Goal: Task Accomplishment & Management: Use online tool/utility

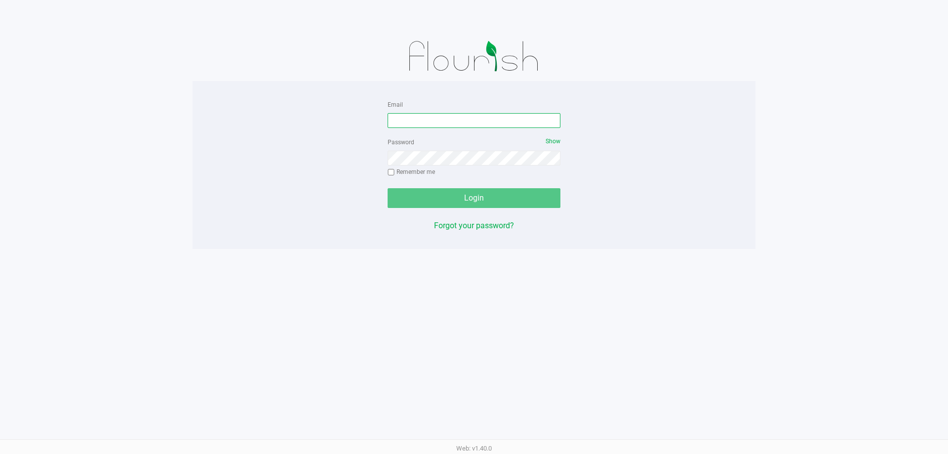
click at [394, 115] on input "Email" at bounding box center [474, 120] width 173 height 15
type input "[EMAIL_ADDRESS][PERSON_NAME][DOMAIN_NAME]"
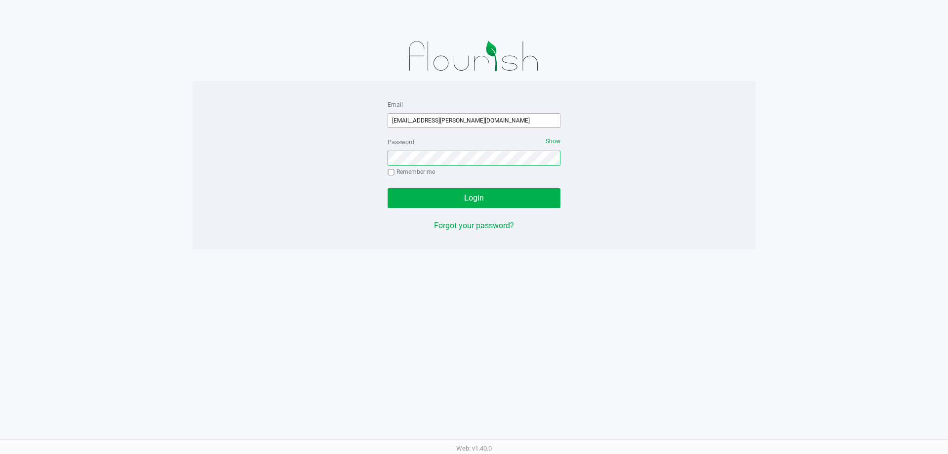
click at [388, 188] on button "Login" at bounding box center [474, 198] width 173 height 20
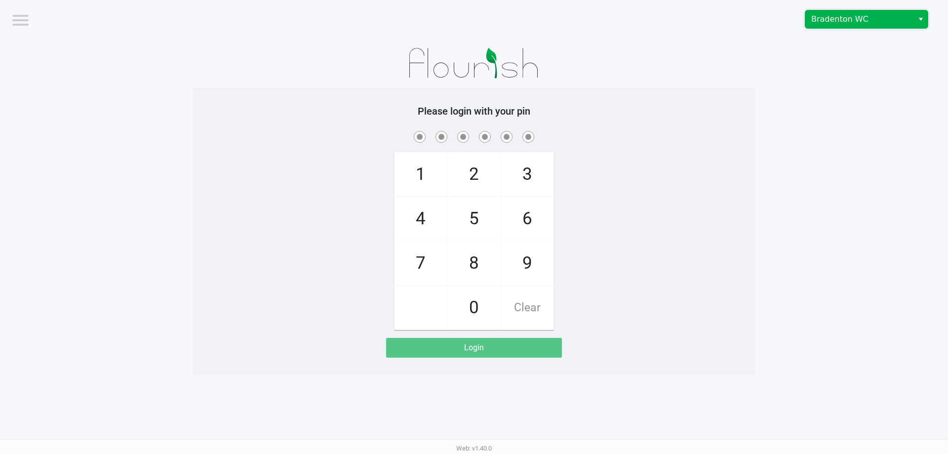
click at [855, 22] on span "Bradenton WC" at bounding box center [859, 19] width 96 height 12
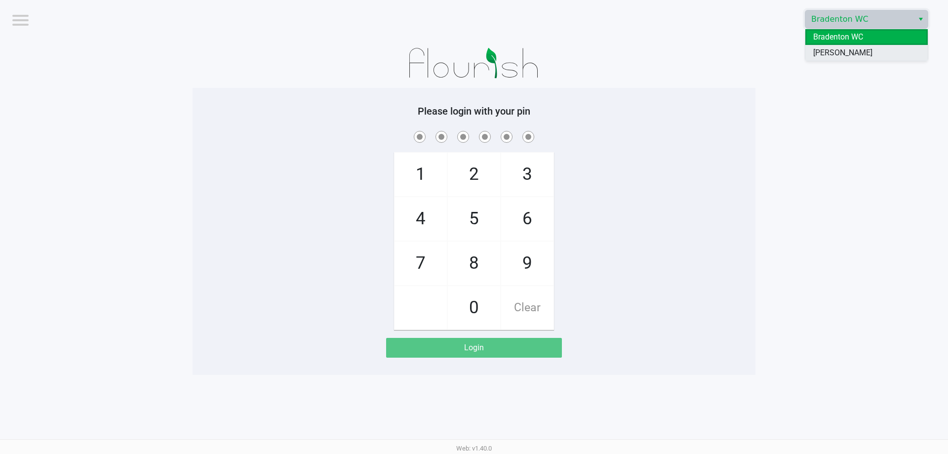
click at [834, 54] on span "[PERSON_NAME]" at bounding box center [842, 53] width 59 height 12
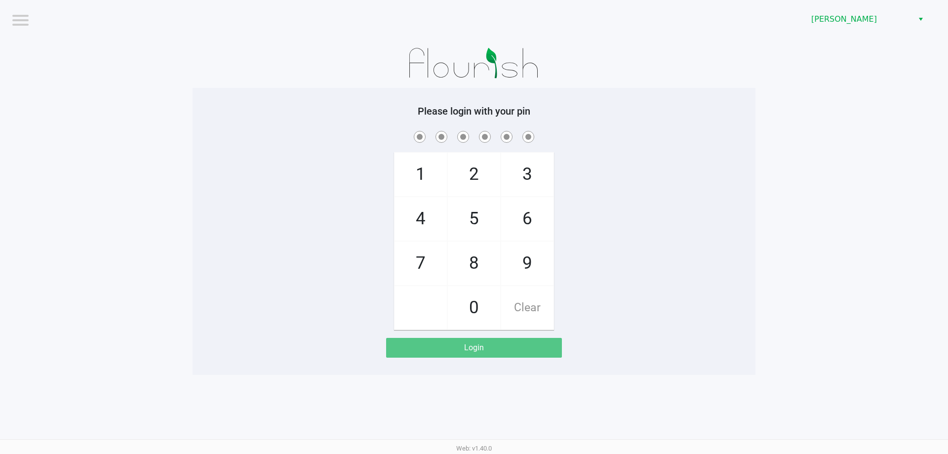
click at [896, 187] on app-pos-login-wrapper "Logout Brandon WC Please login with your pin 1 4 7 2 5 8 0 3 6 9 Clear Login" at bounding box center [474, 187] width 948 height 375
checkbox input "true"
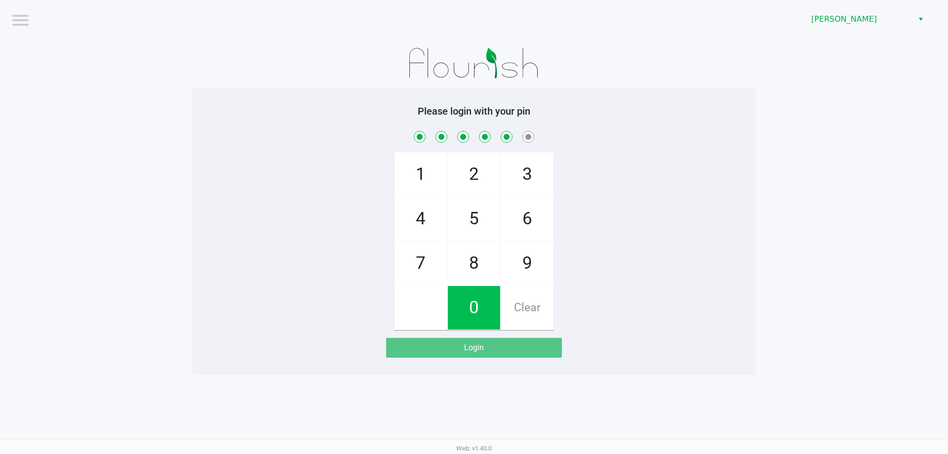
checkbox input "true"
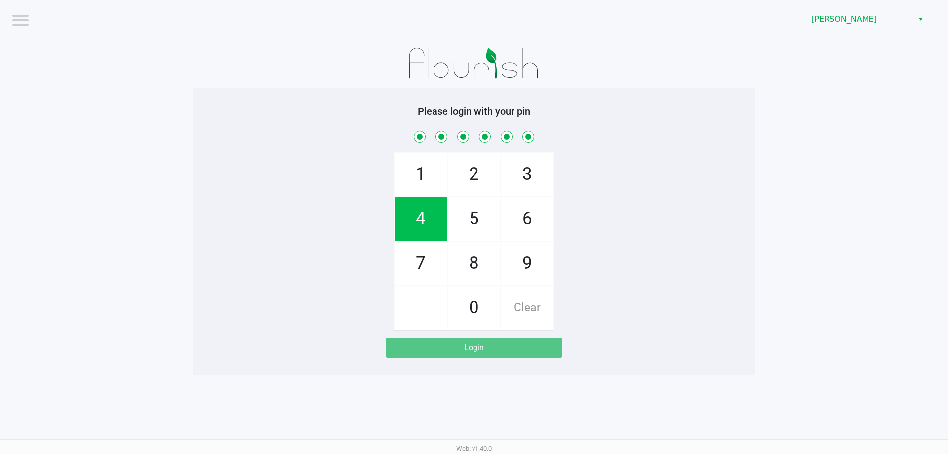
checkbox input "true"
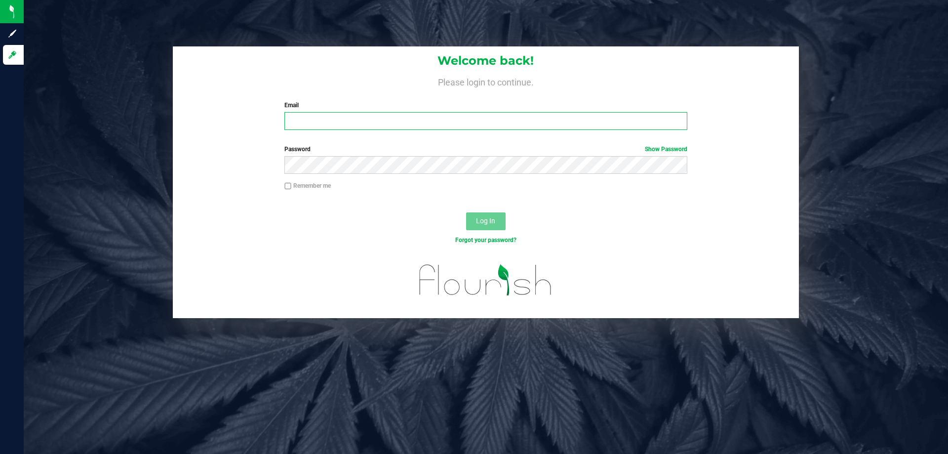
click at [393, 117] on input "Email" at bounding box center [485, 121] width 403 height 18
type input "[EMAIL_ADDRESS][PERSON_NAME][DOMAIN_NAME]"
click at [466, 212] on button "Log In" at bounding box center [486, 221] width 40 height 18
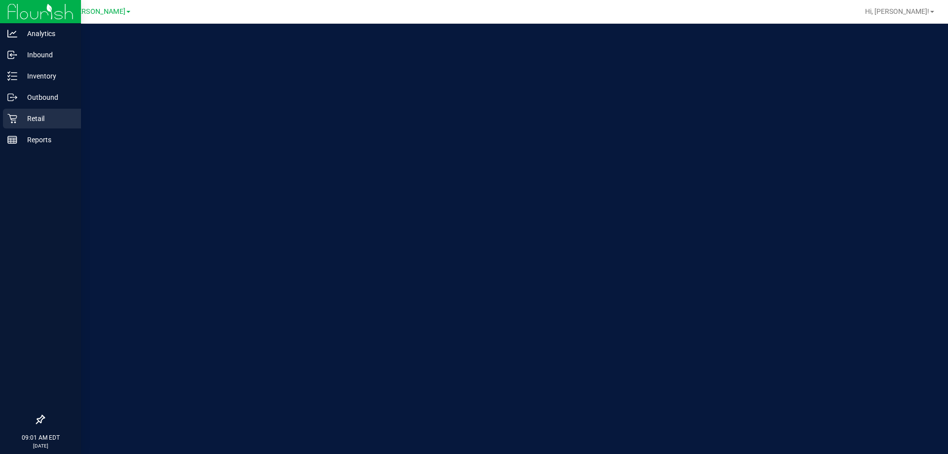
click at [37, 116] on p "Retail" at bounding box center [46, 119] width 59 height 12
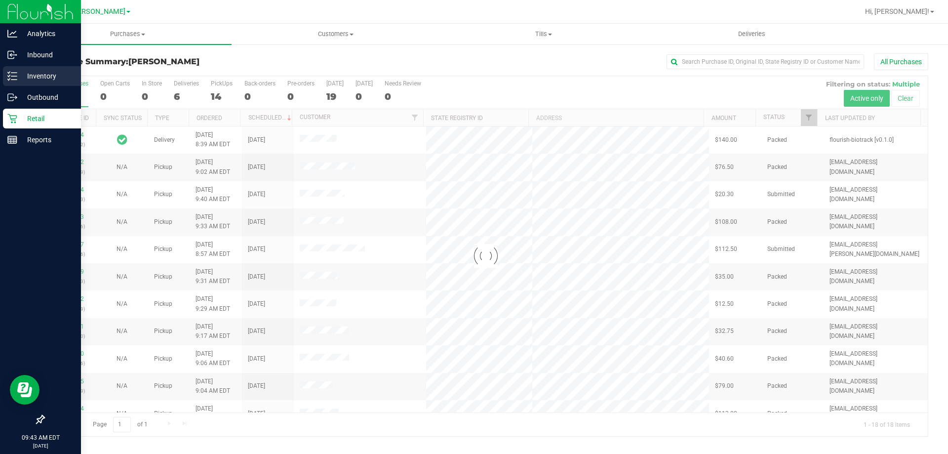
click at [24, 77] on p "Inventory" at bounding box center [46, 76] width 59 height 12
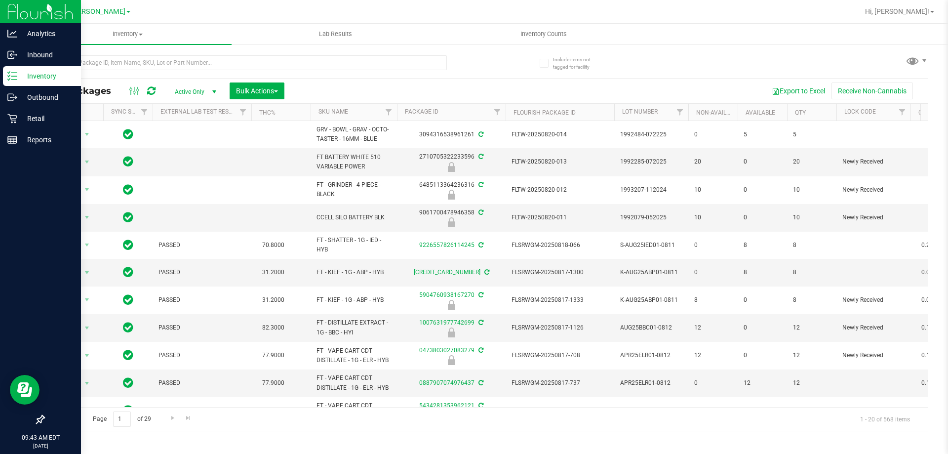
click at [344, 80] on div "All Packages Active Only Active Only Lab Samples Locked All External Internal B…" at bounding box center [486, 91] width 884 height 25
click at [312, 65] on input "text" at bounding box center [244, 62] width 403 height 15
type input "SN250708DC1-0715"
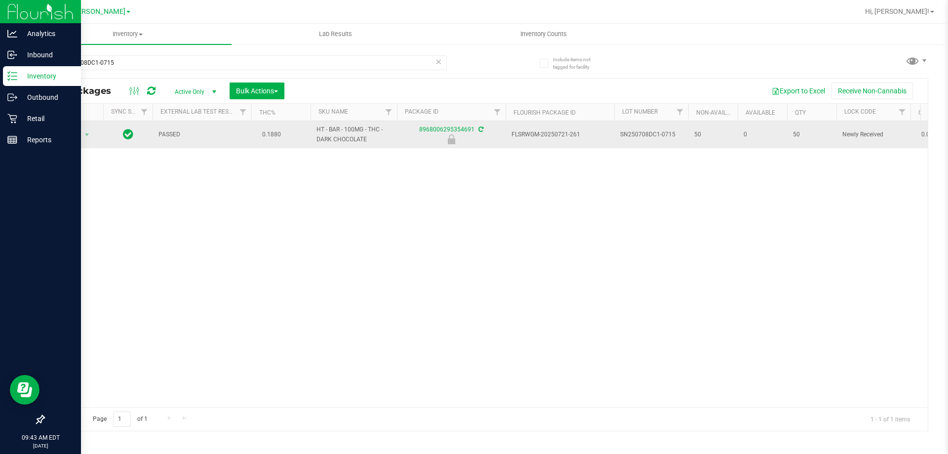
click at [61, 126] on td "Action Action Edit attributes Global inventory Locate package Package audit log…" at bounding box center [73, 134] width 59 height 27
click at [82, 140] on span "select" at bounding box center [87, 135] width 12 height 14
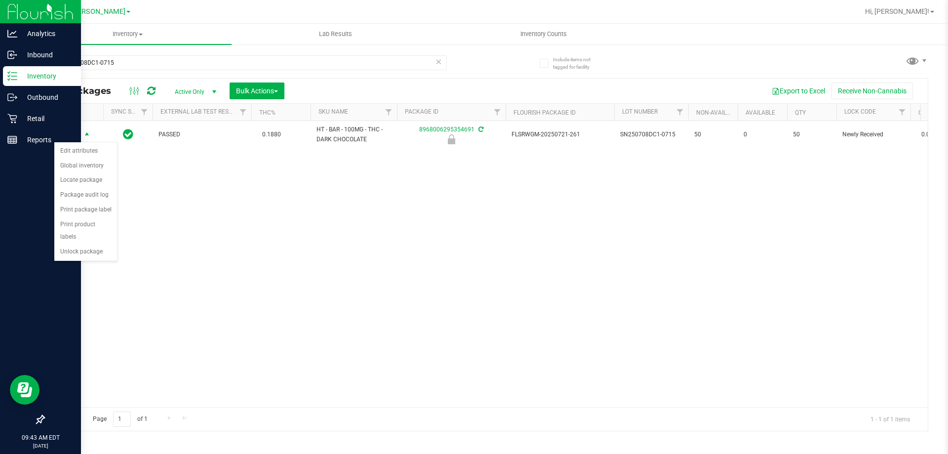
click at [100, 247] on div "Action Edit attributes Global inventory Locate package Package audit log Print …" at bounding box center [86, 202] width 64 height 120
click at [101, 244] on li "Unlock package" at bounding box center [85, 251] width 63 height 15
